Goal: Task Accomplishment & Management: Manage account settings

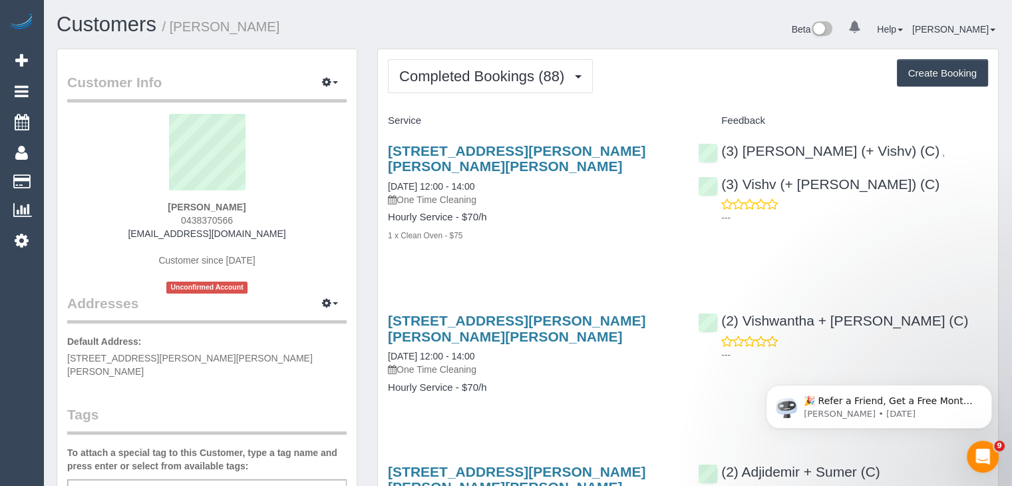
scroll to position [3706, 1012]
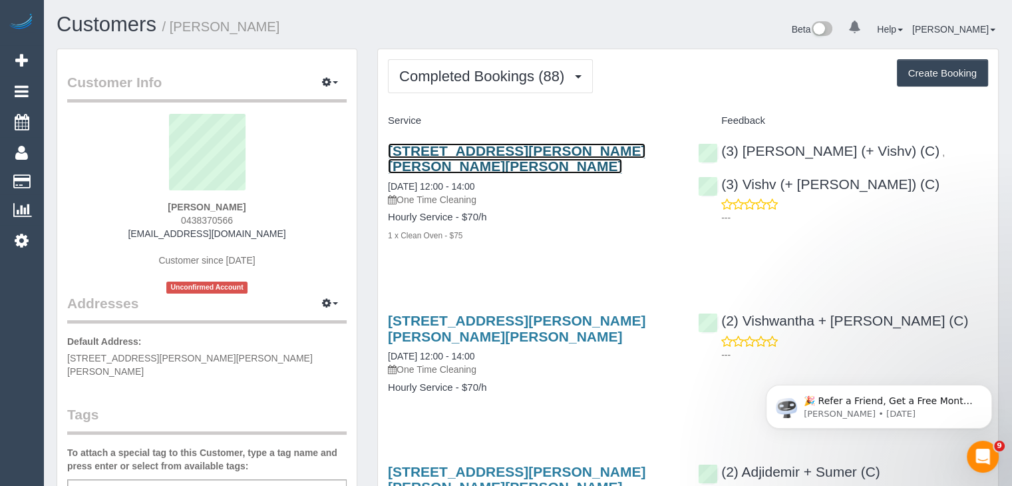
click at [465, 149] on link "[STREET_ADDRESS][PERSON_NAME][PERSON_NAME][PERSON_NAME]" at bounding box center [517, 158] width 258 height 31
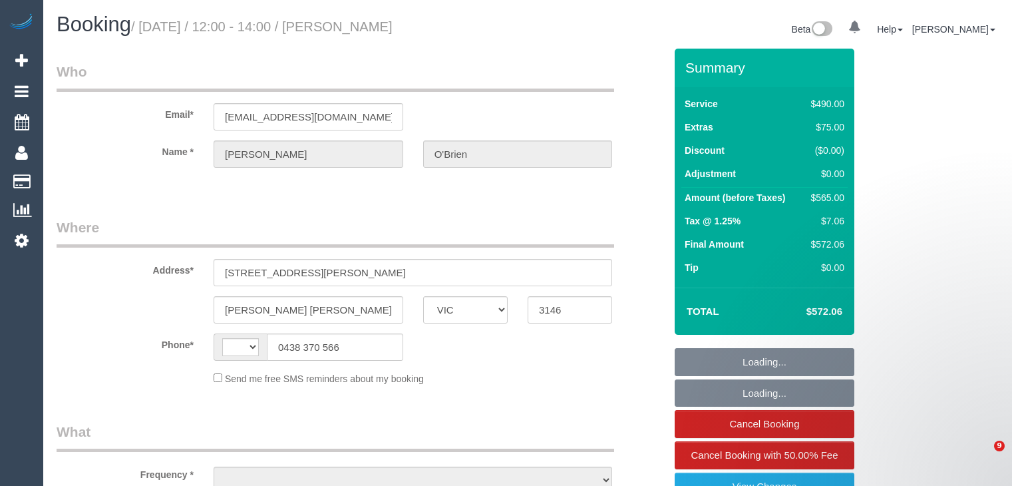
select select "VIC"
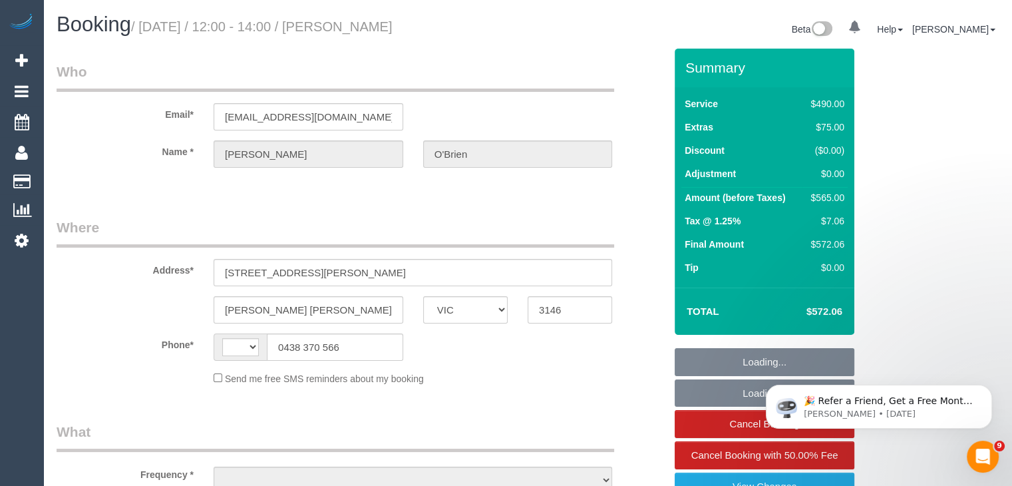
select select "string:AU"
select select "string:stripe-pm_1Rxg8K2GScqysDRVf2fOB4Pl"
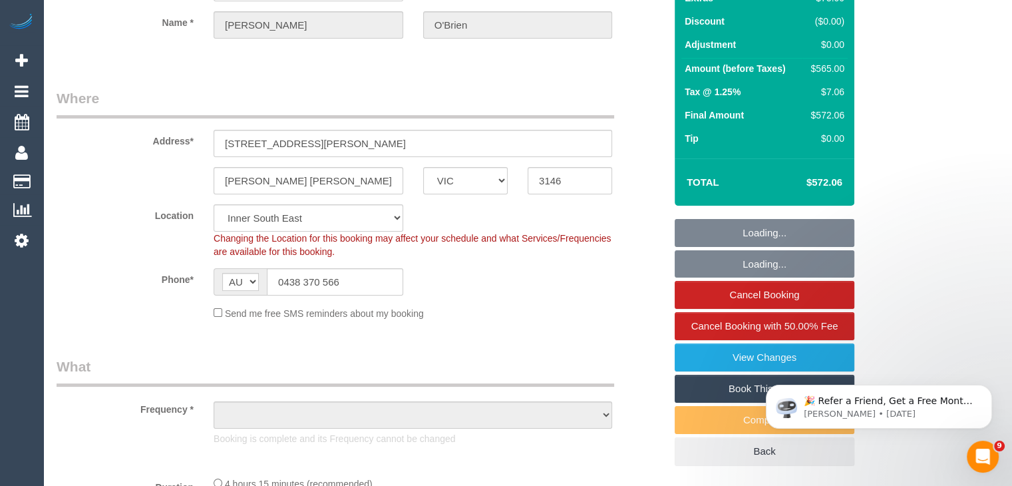
select select "object:543"
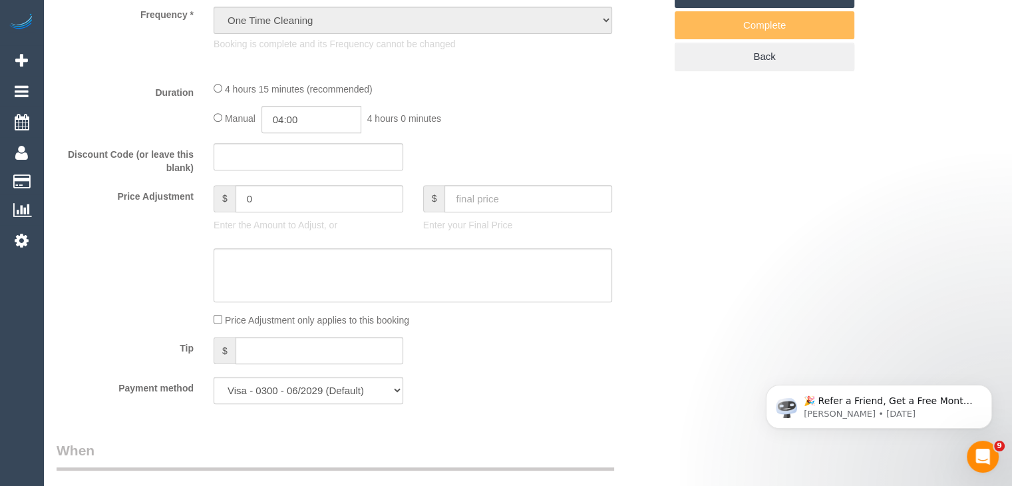
select select "2"
select select "210"
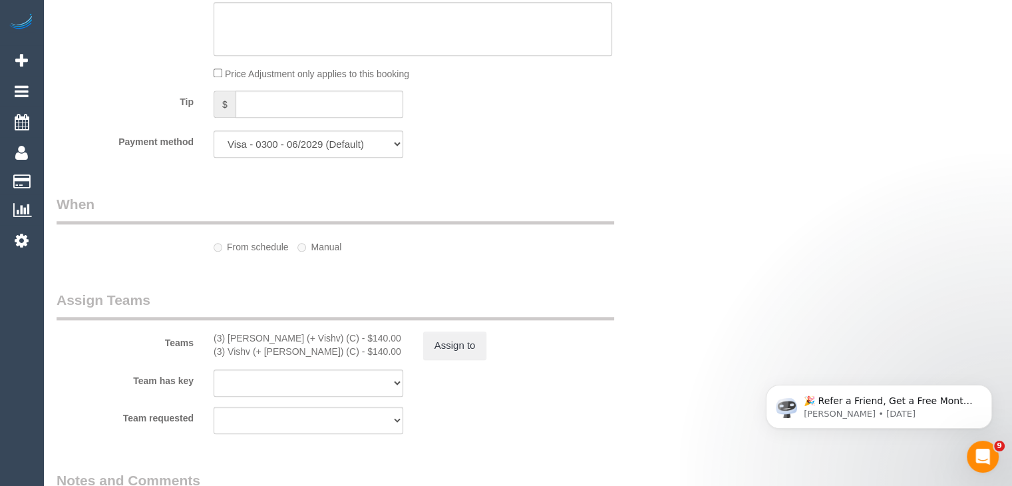
select select "number:27"
select select "number:14"
select select "number:19"
select select "number:25"
select select "number:13"
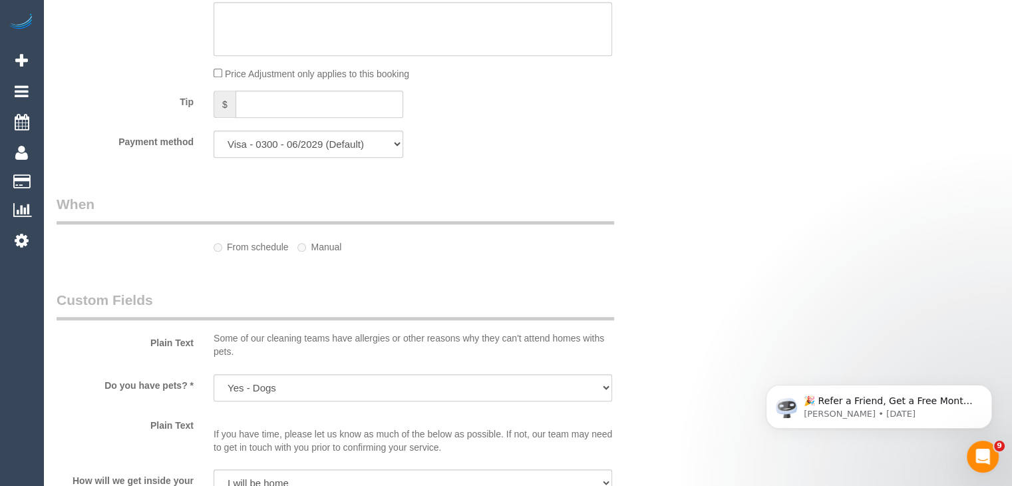
select select "spot1"
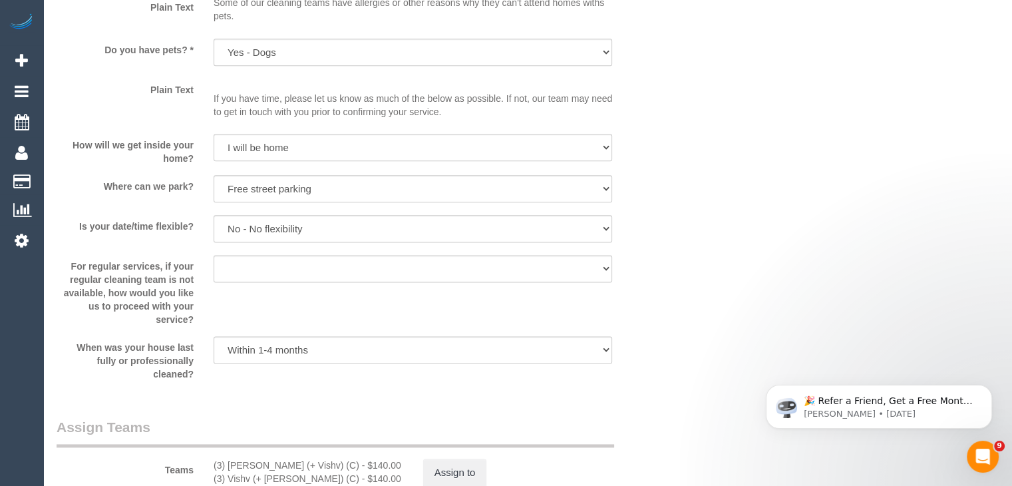
select select "object:1435"
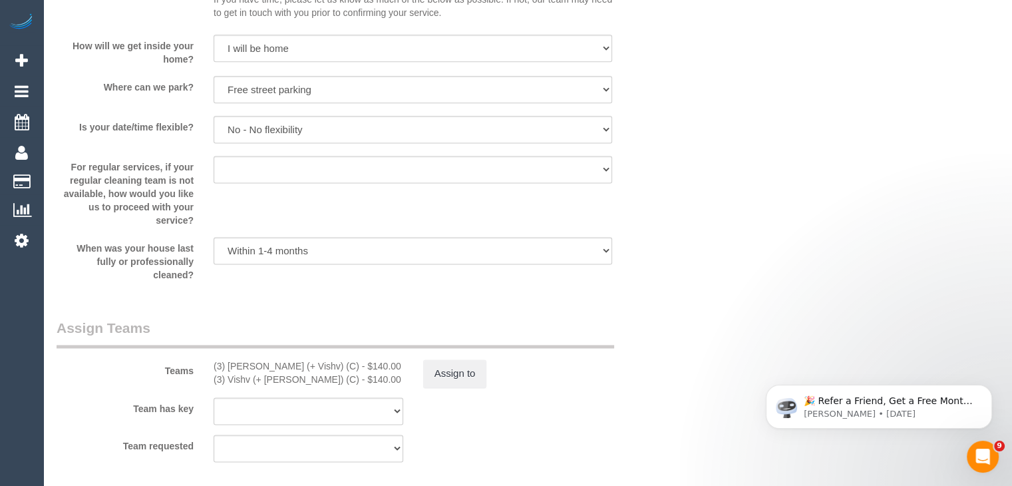
scroll to position [1930, 0]
